Goal: Find specific page/section: Find specific page/section

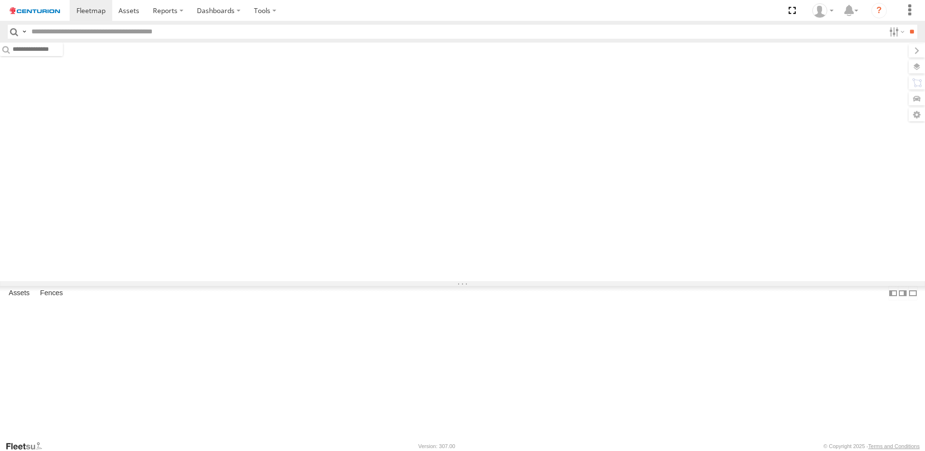
click at [100, 33] on input "text" at bounding box center [456, 32] width 857 height 14
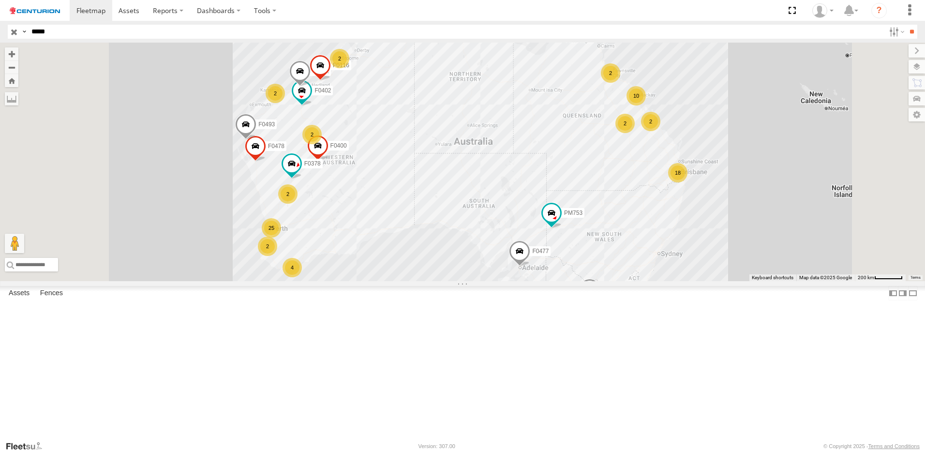
type input "*****"
click at [906, 25] on input "**" at bounding box center [911, 32] width 11 height 14
